Goal: Information Seeking & Learning: Stay updated

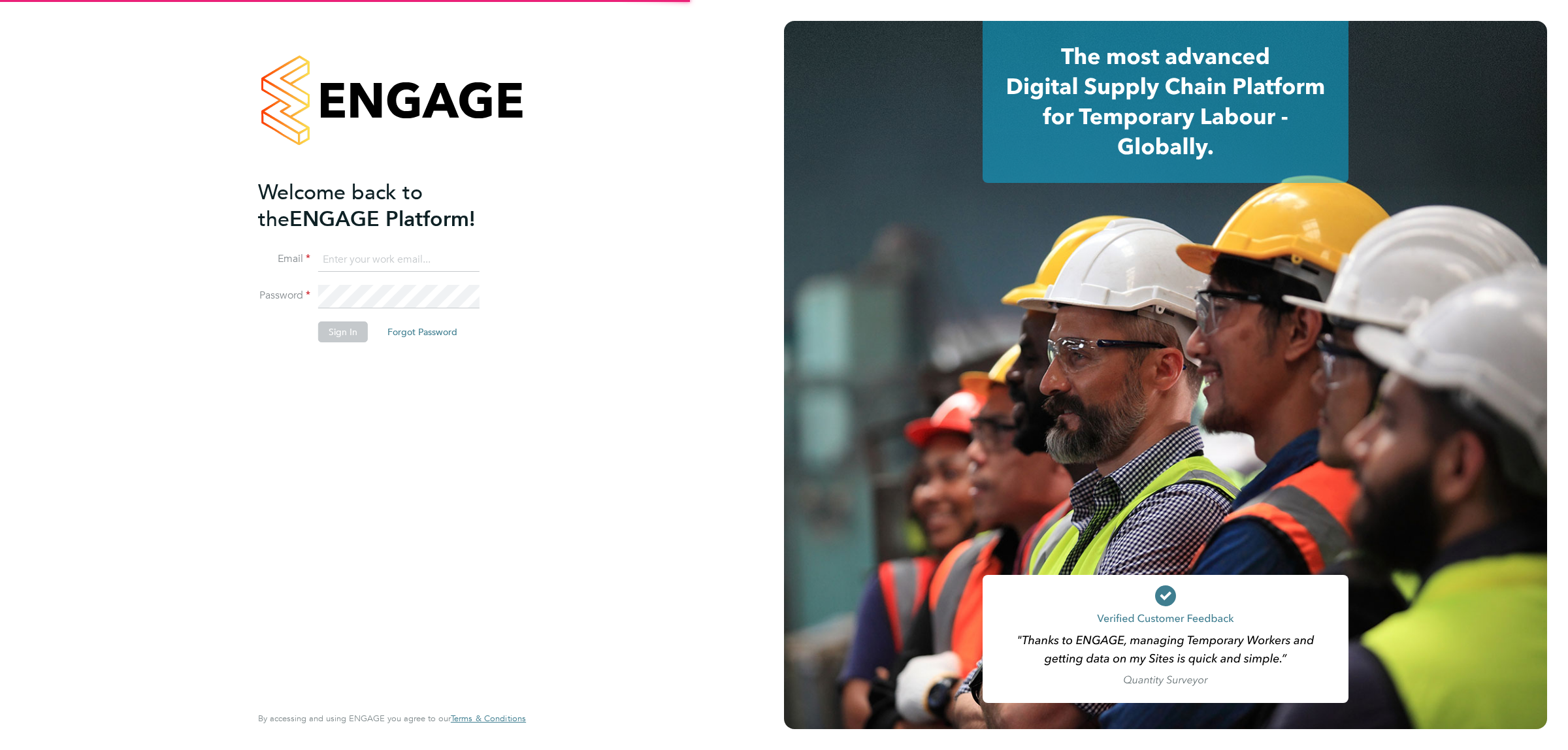
type input "donjeater@itsconstruction.co.uk"
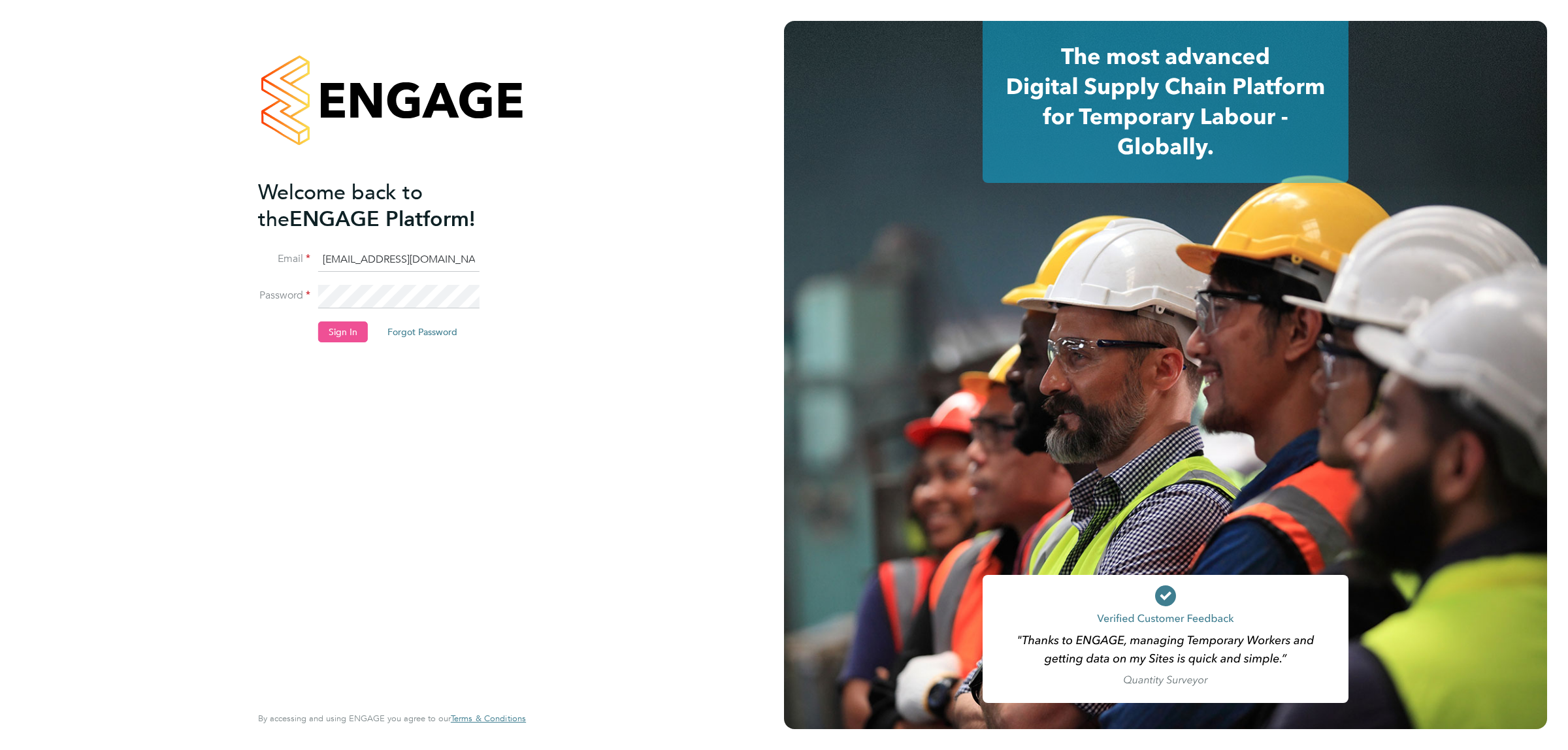
click at [353, 331] on button "Sign In" at bounding box center [343, 332] width 50 height 21
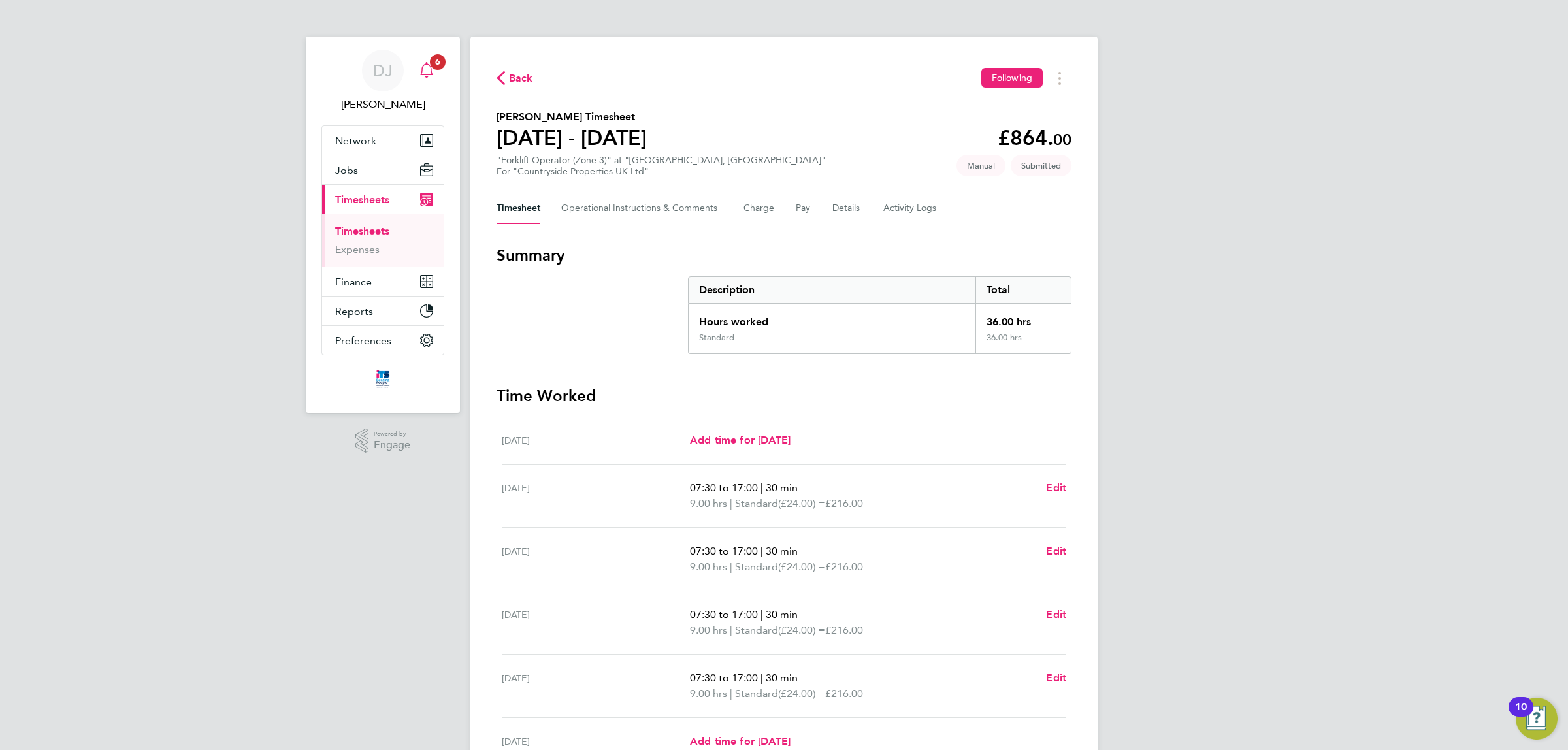
click at [433, 70] on app-alerts-badge "6" at bounding box center [437, 61] width 17 height 17
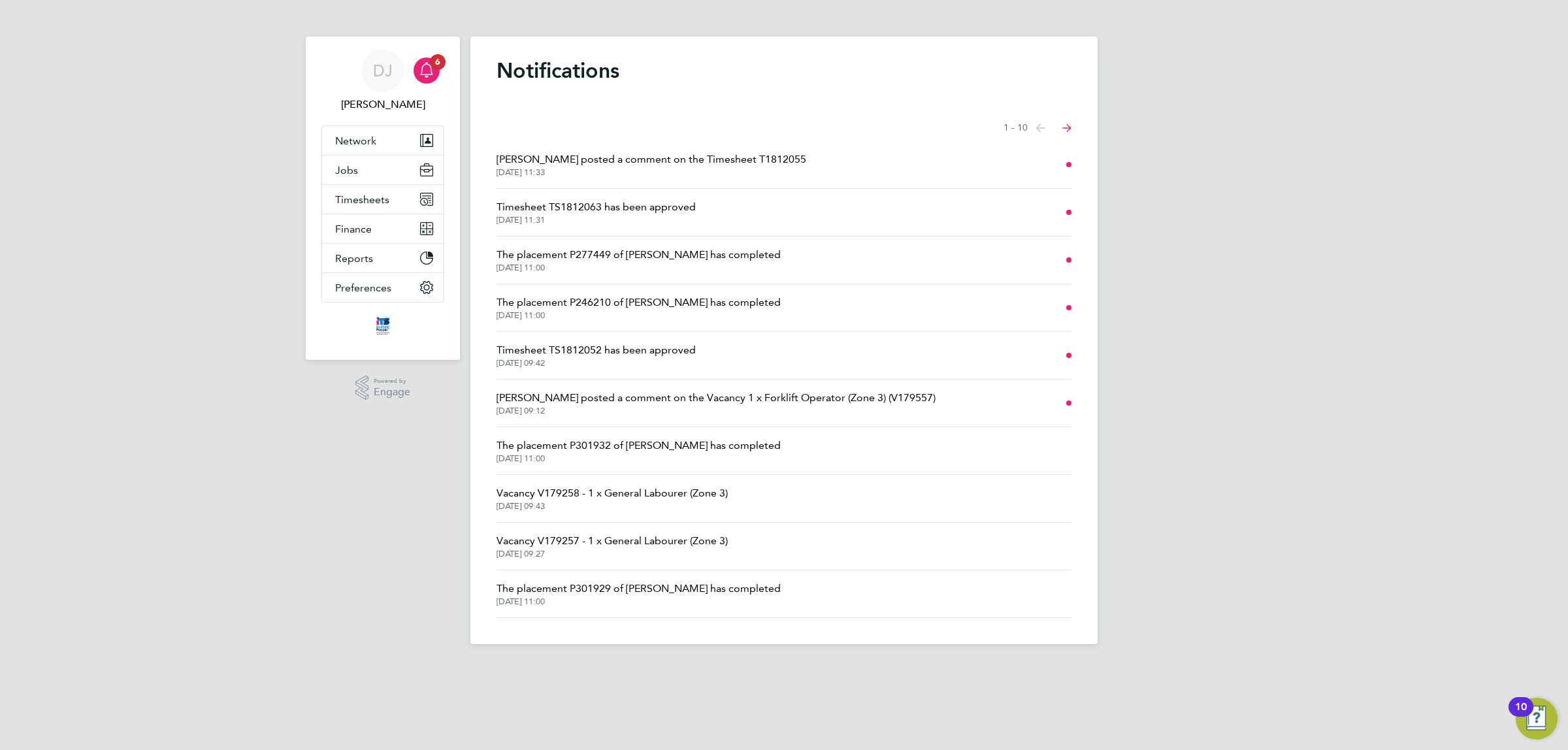
click at [647, 163] on span "[PERSON_NAME] posted a comment on the Timesheet T1812055" at bounding box center [651, 159] width 310 height 16
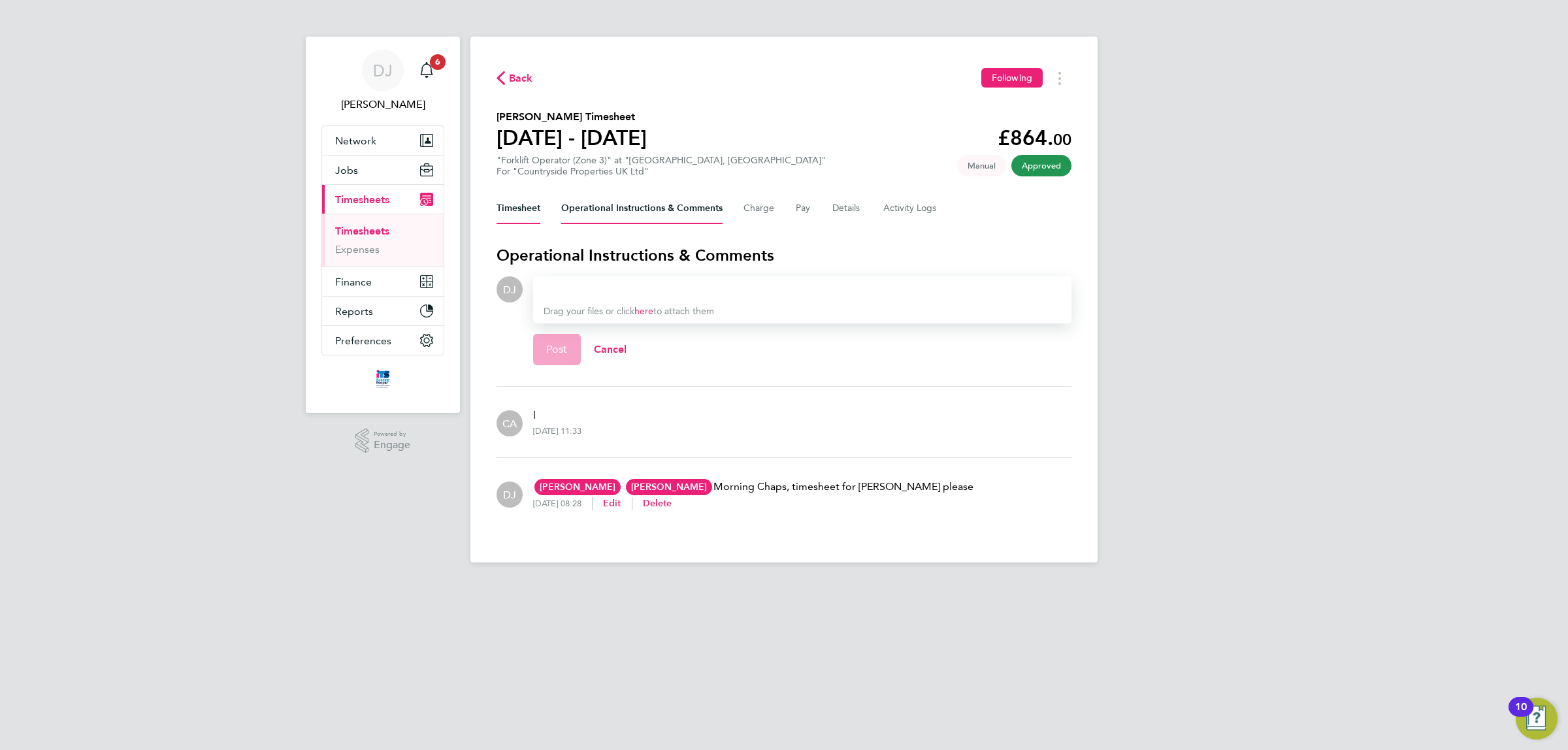
click at [520, 209] on button "Timesheet" at bounding box center [518, 208] width 44 height 31
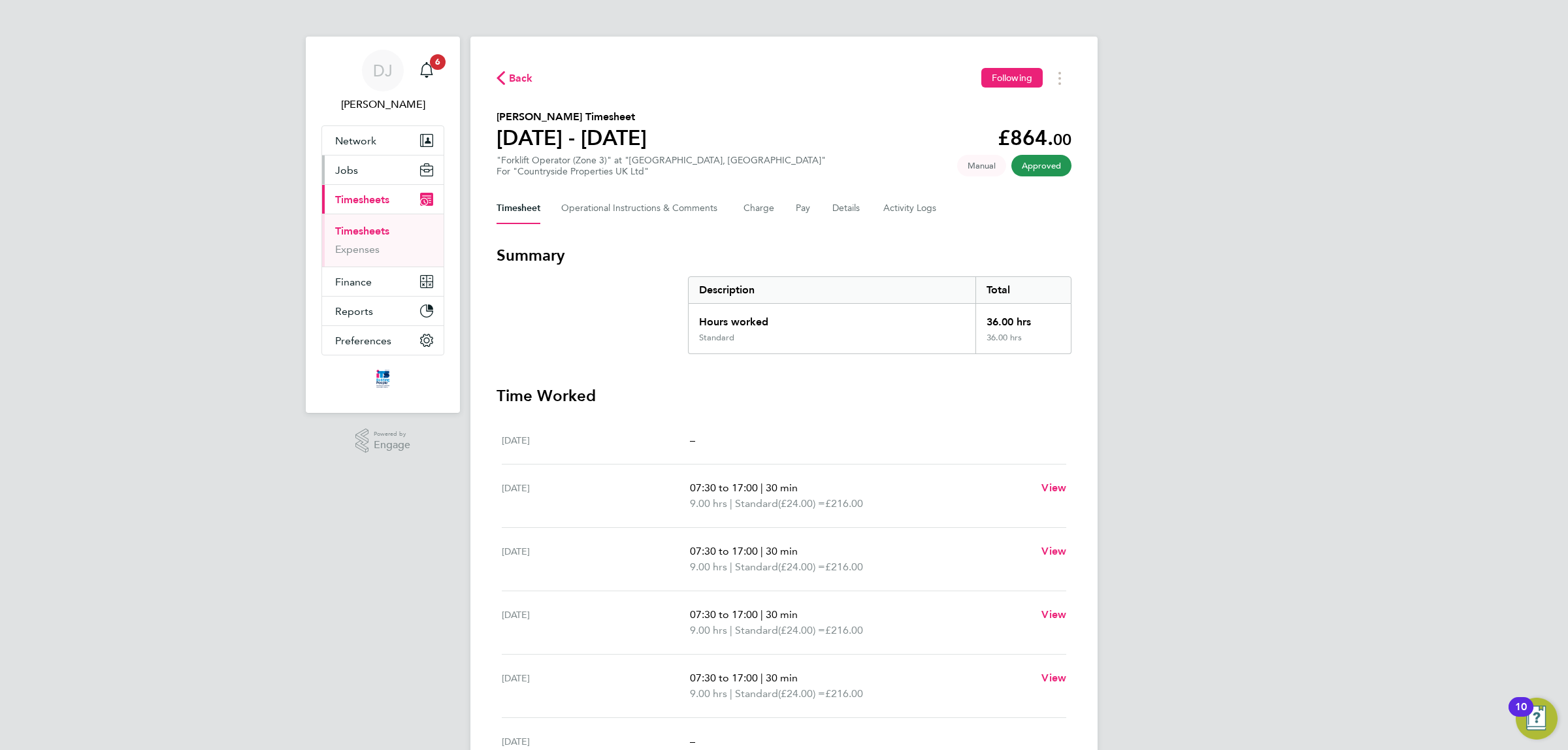
click at [369, 176] on button "Jobs" at bounding box center [383, 170] width 122 height 29
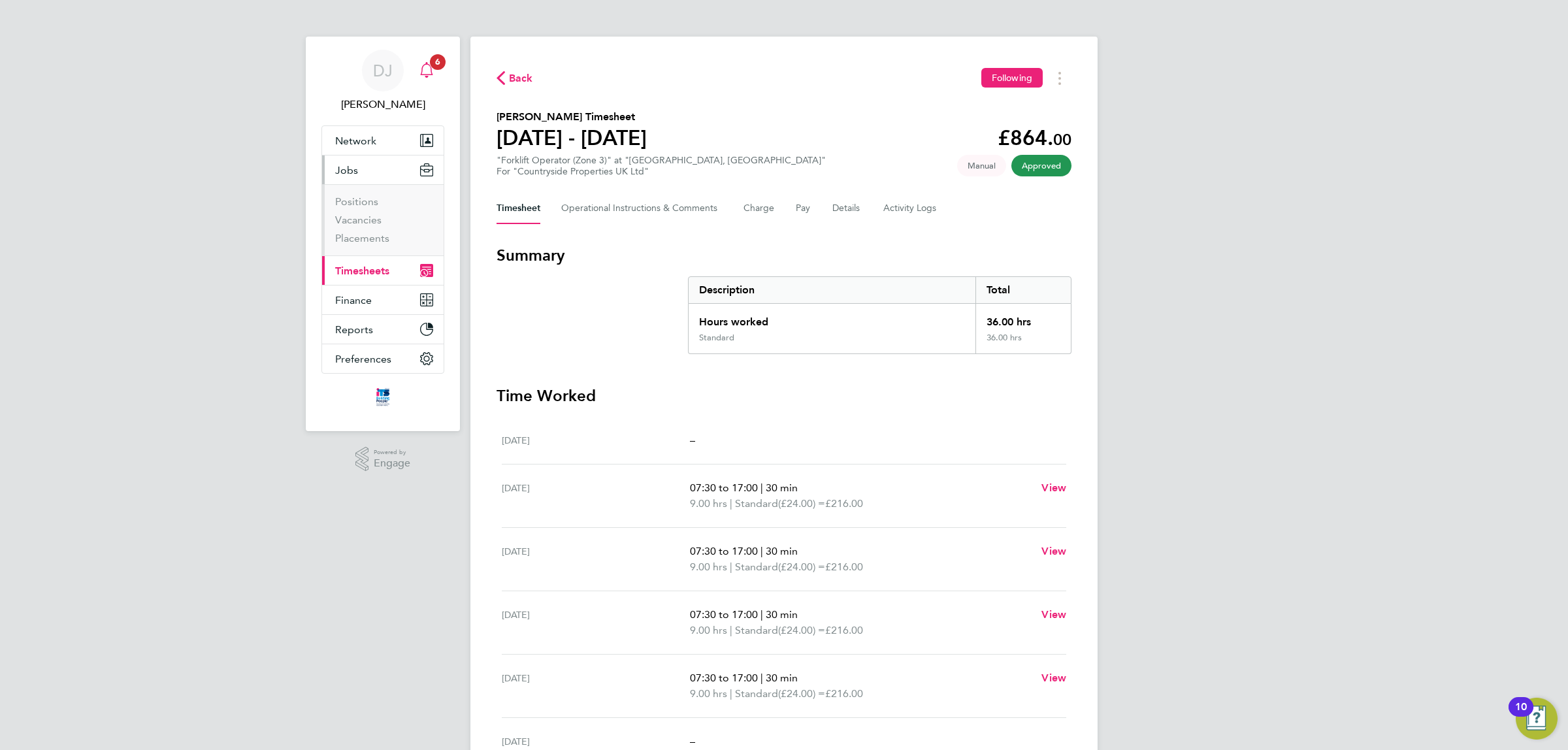
click at [436, 73] on div "Main navigation" at bounding box center [426, 70] width 26 height 26
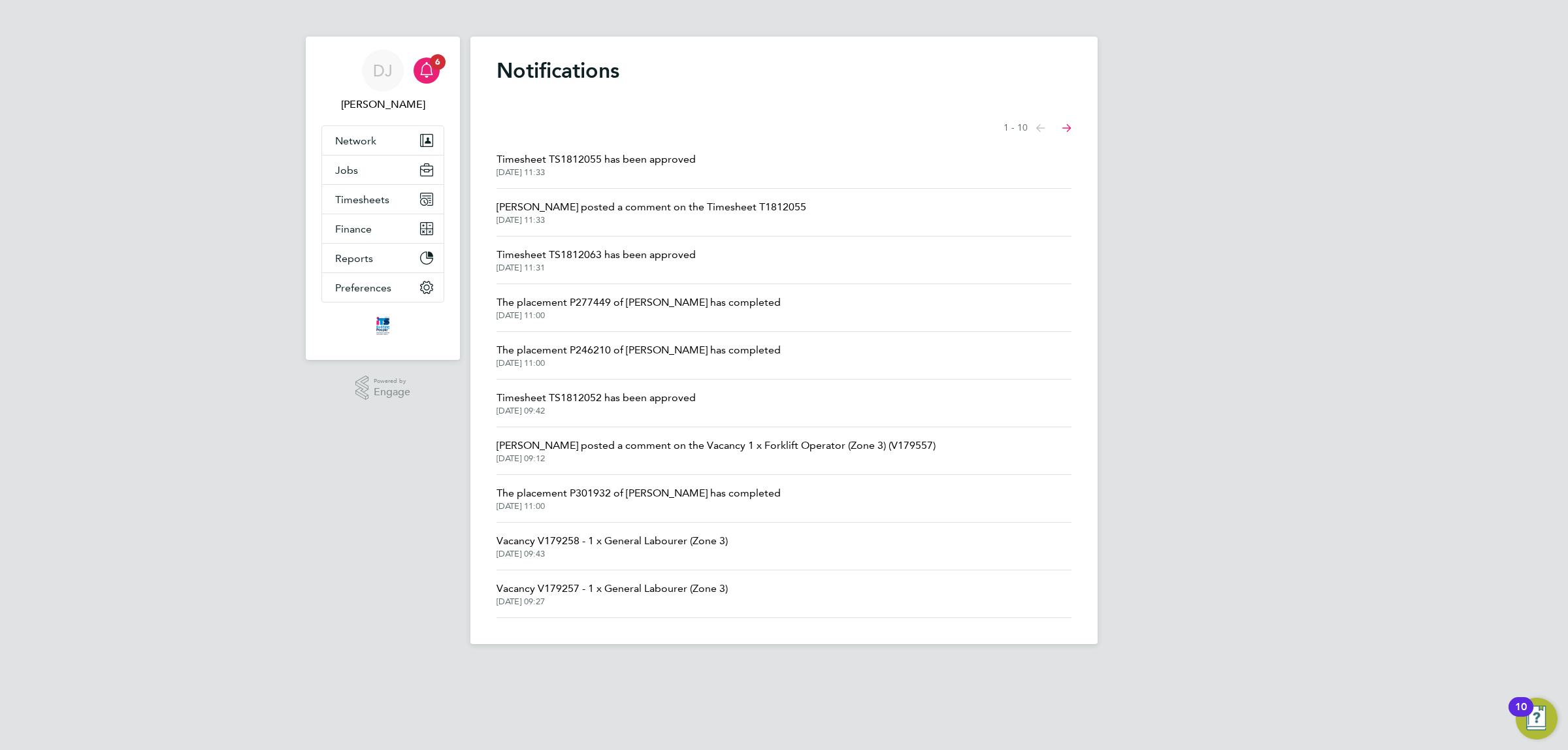
click at [590, 269] on span "[DATE] 11:31" at bounding box center [596, 268] width 199 height 11
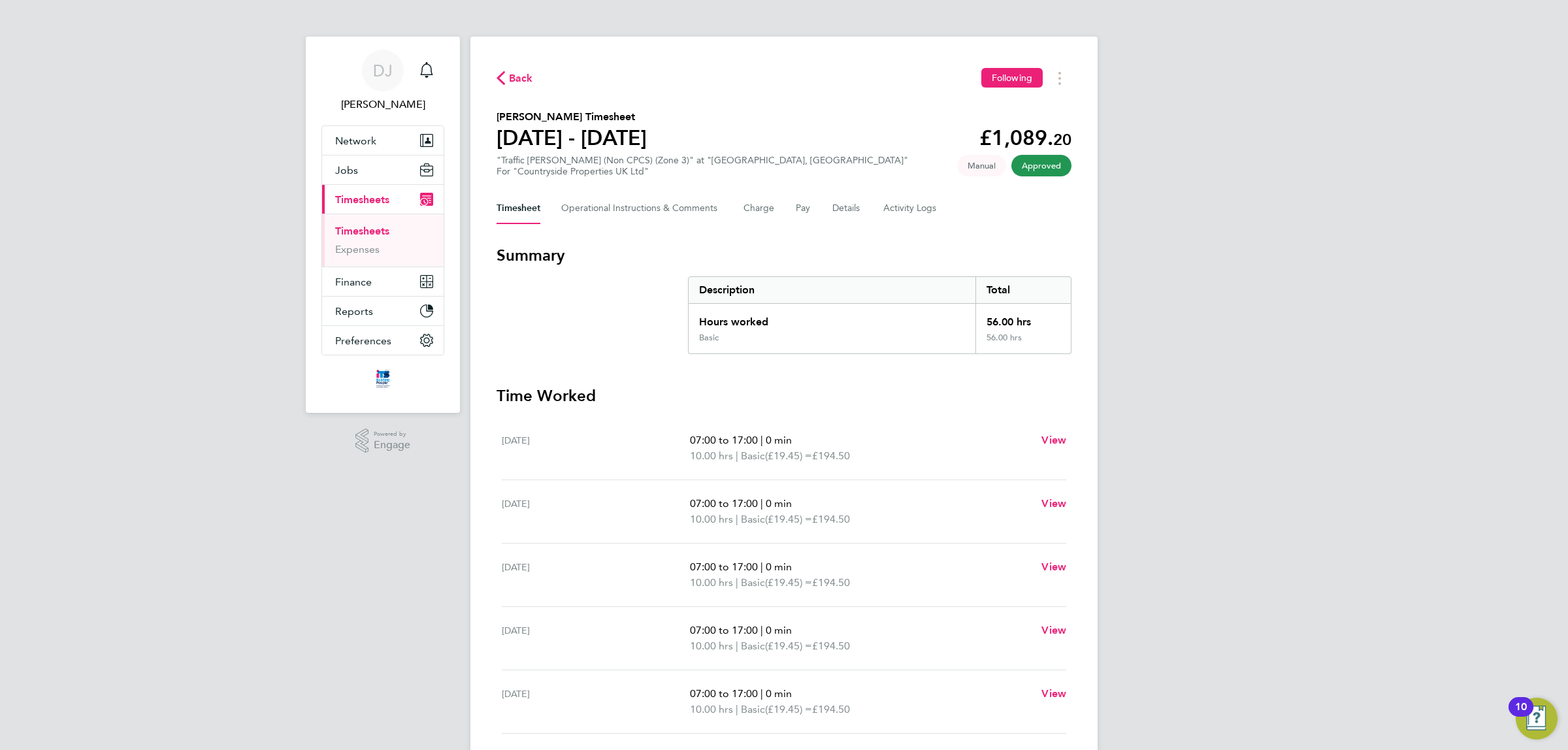
click at [506, 75] on span "Back" at bounding box center [515, 77] width 36 height 12
